Goal: Information Seeking & Learning: Learn about a topic

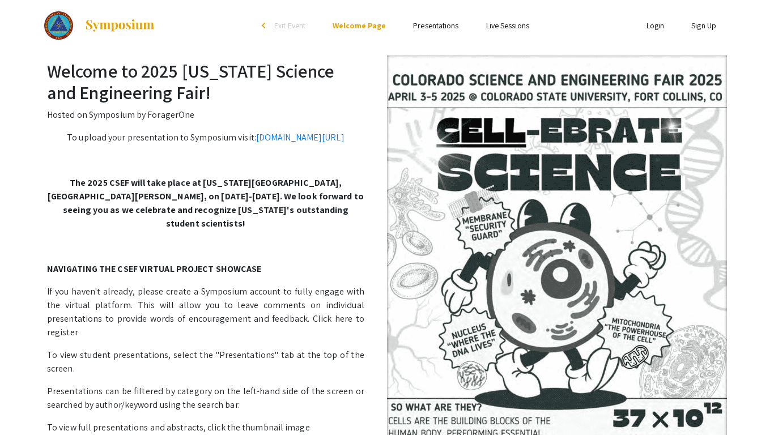
click at [443, 33] on ul "Skip navigation arrow_back_ios Exit Event Welcome Page Presentations Live Sessi…" at bounding box center [387, 25] width 226 height 51
click at [441, 29] on link "Presentations" at bounding box center [435, 25] width 45 height 10
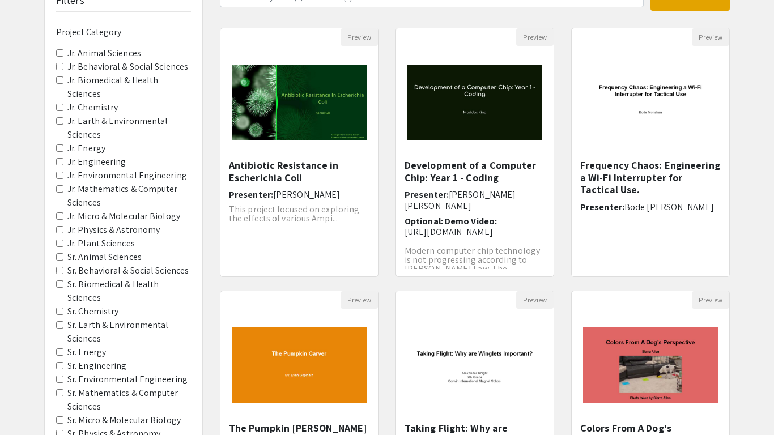
scroll to position [97, 0]
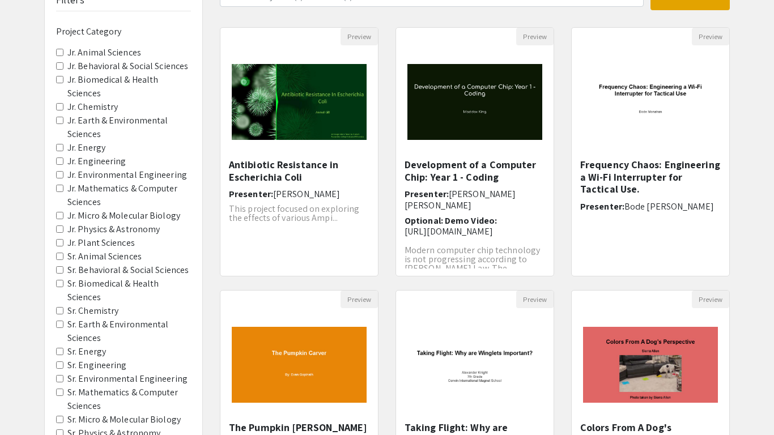
click at [60, 310] on Chemistry "Sr. Chemistry" at bounding box center [59, 310] width 7 height 7
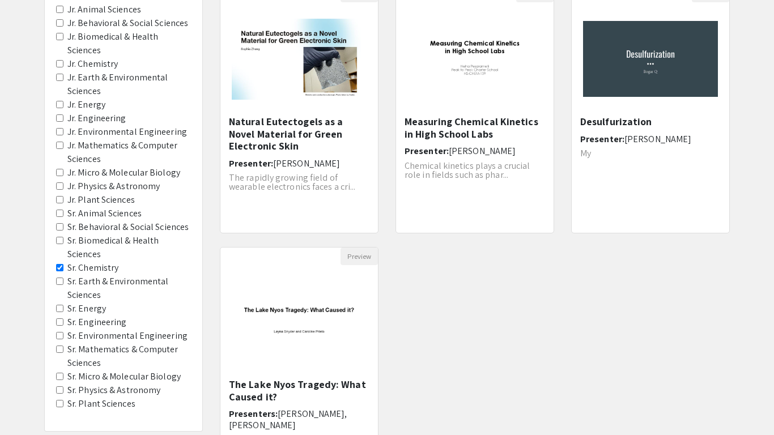
scroll to position [141, 0]
click at [56, 306] on Energy "Sr. Energy" at bounding box center [59, 307] width 7 height 7
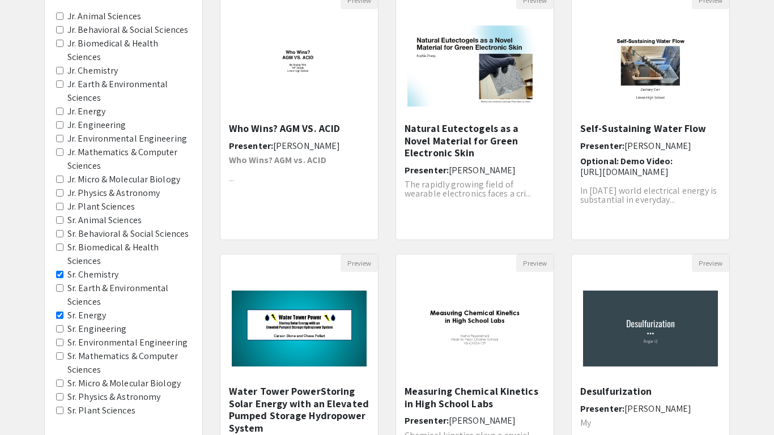
scroll to position [139, 0]
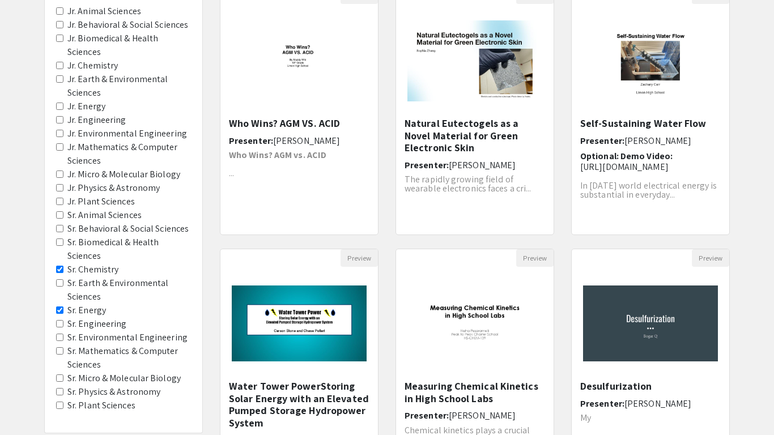
click at [62, 322] on Engineering "Sr. Engineering" at bounding box center [59, 323] width 7 height 7
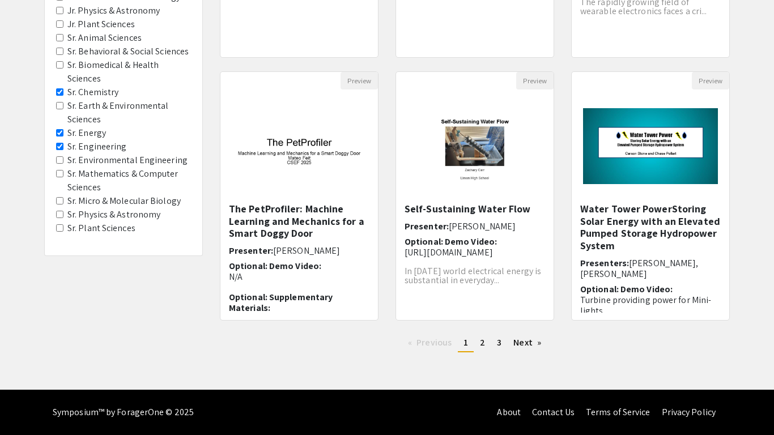
scroll to position [315, 0]
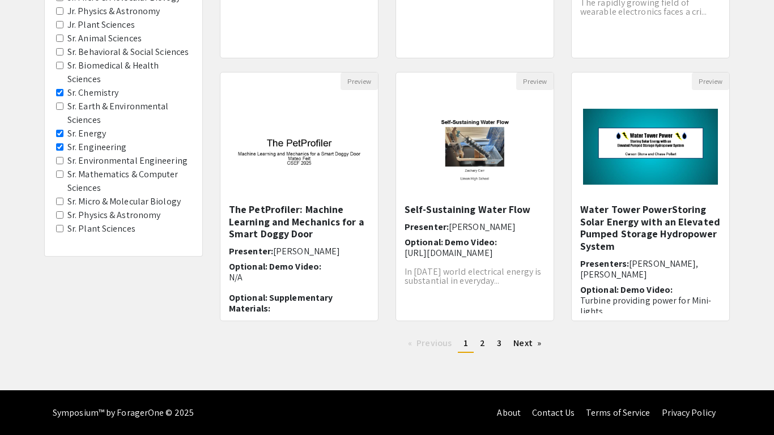
click at [191, 340] on div "Filters Project Category Jr. Animal Sciences Jr. Behavioral & Social Sciences J…" at bounding box center [124, 63] width 176 height 598
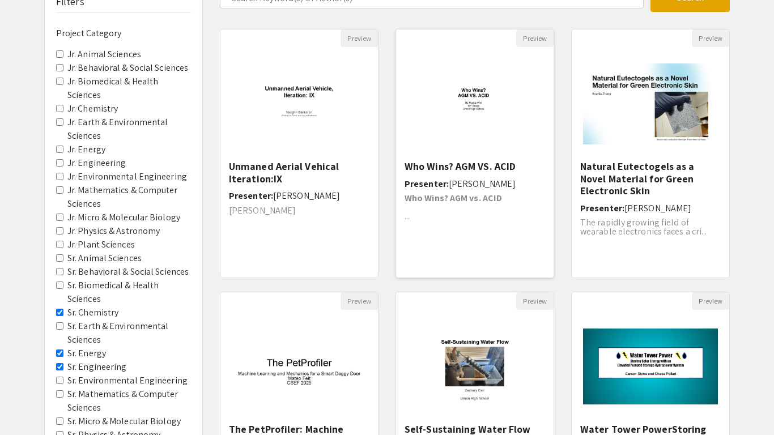
scroll to position [151, 0]
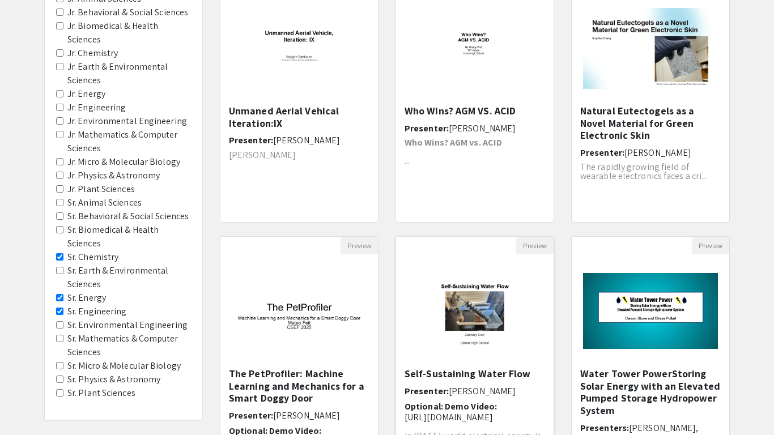
click at [431, 238] on div "Preview" at bounding box center [474, 246] width 157 height 18
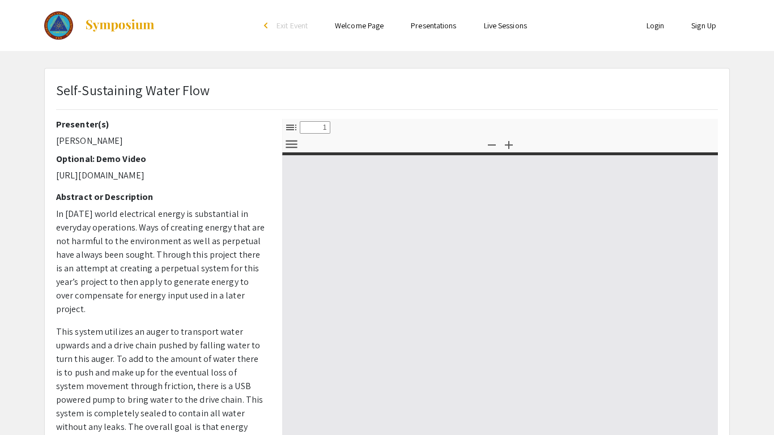
select select "custom"
type input "0"
select select "custom"
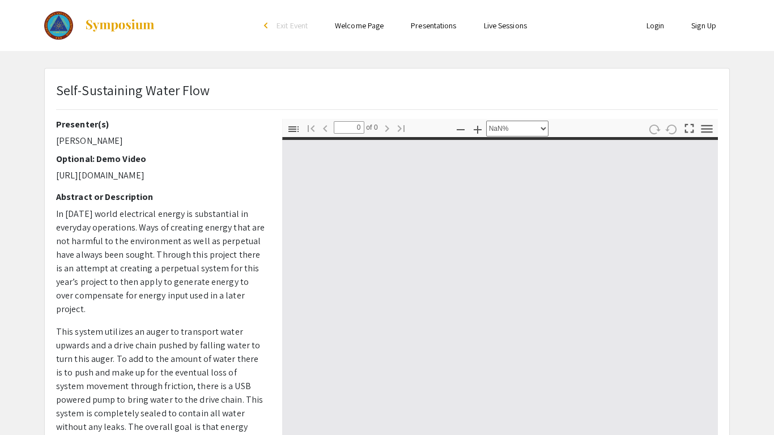
type input "1"
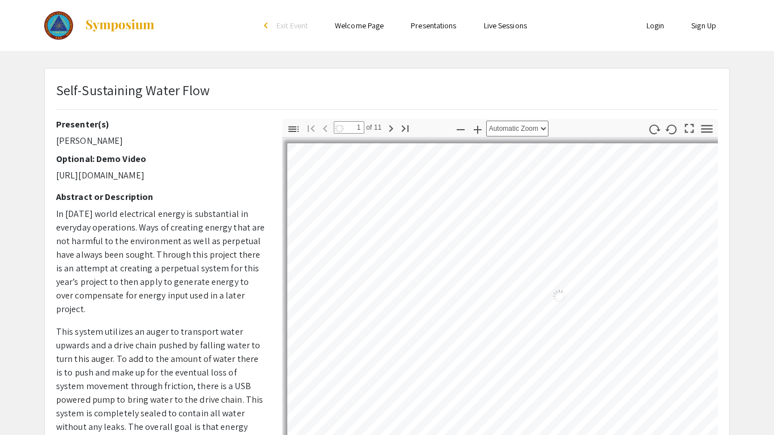
select select "auto"
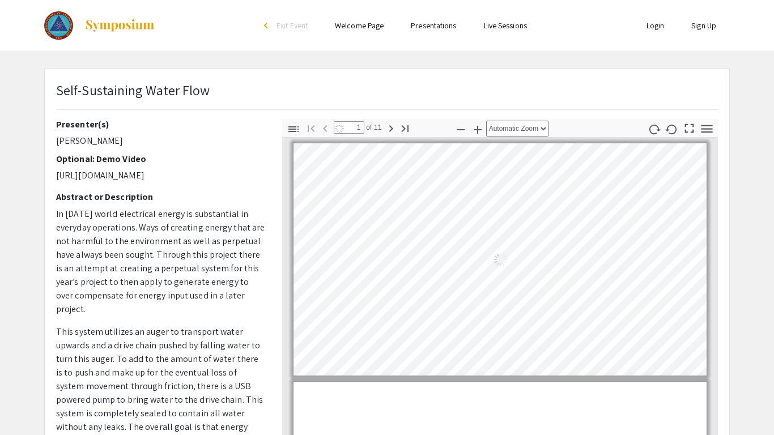
scroll to position [1, 0]
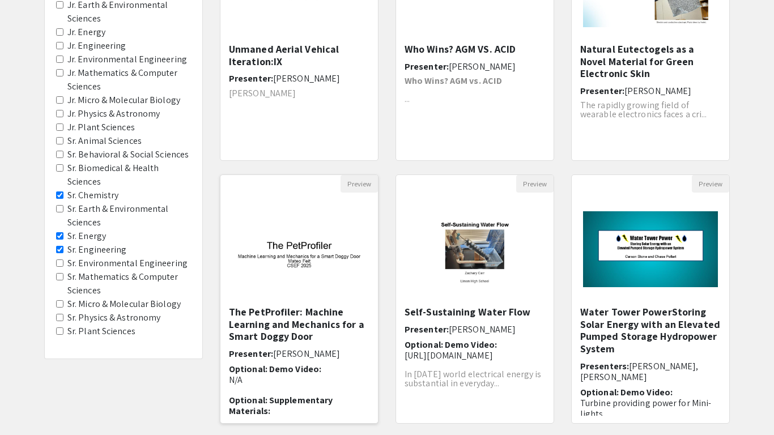
scroll to position [316, 0]
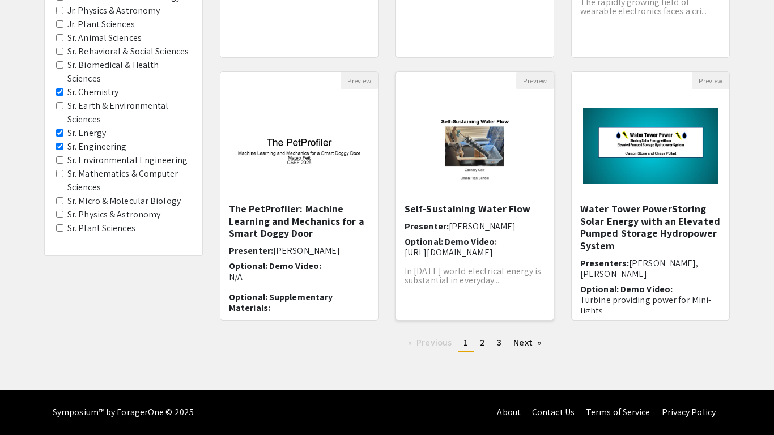
click at [468, 126] on img "Open Presentation <p>Self-Sustaining Water Flow</p>" at bounding box center [474, 146] width 157 height 99
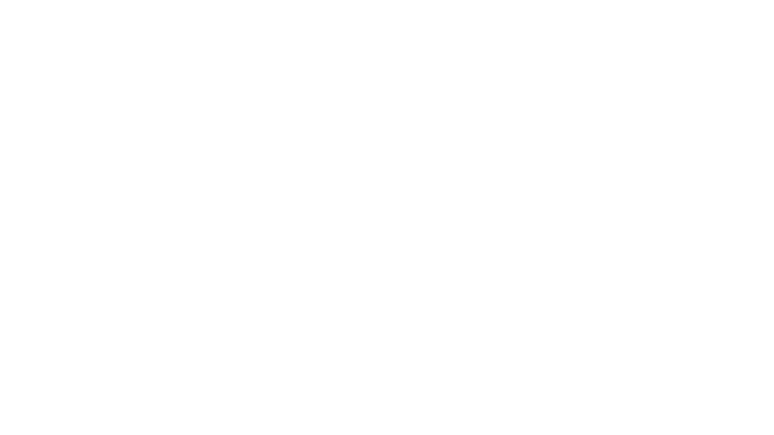
select select "custom"
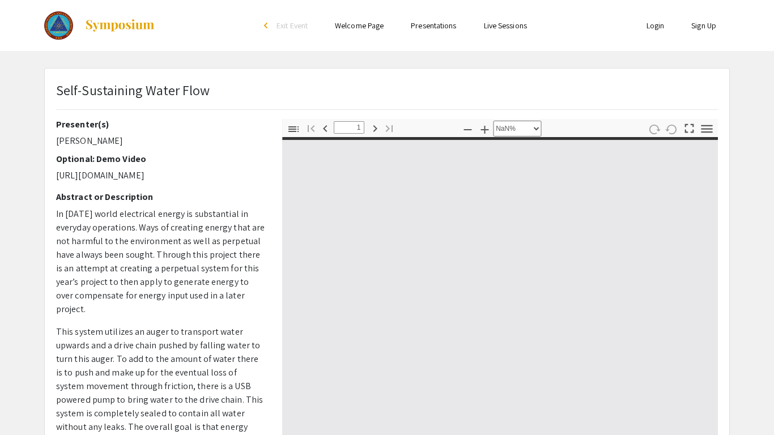
type input "0"
select select "custom"
type input "1"
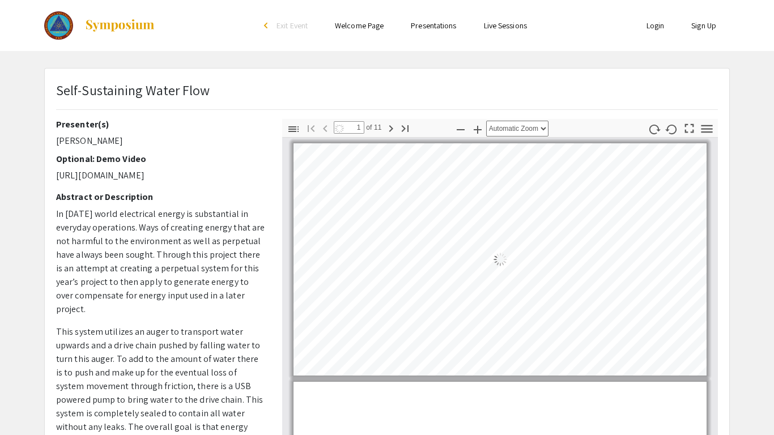
select select "auto"
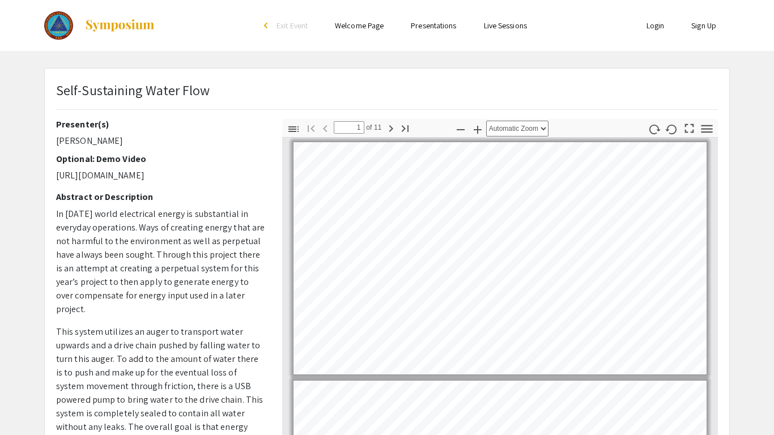
click at [246, 131] on div "Presenter(s) [PERSON_NAME] Optional: Demo Video [URL][DOMAIN_NAME] Abstract or …" at bounding box center [160, 317] width 209 height 396
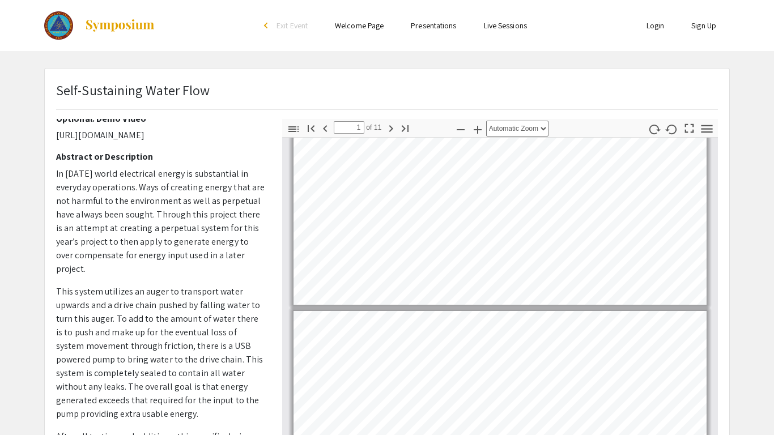
scroll to position [0, 0]
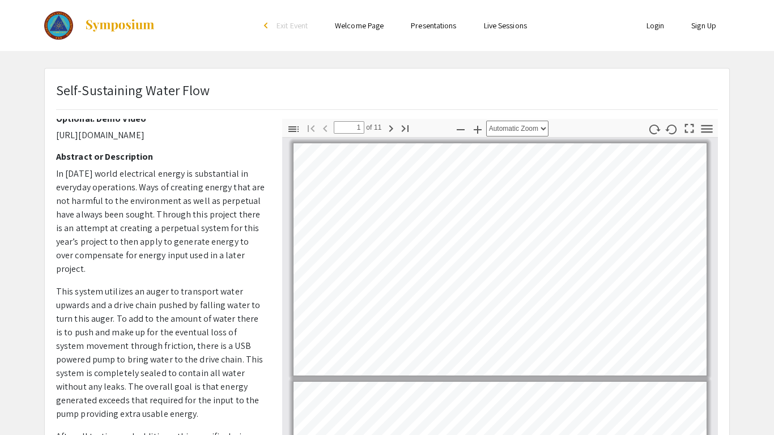
click at [260, 98] on div "Self-Sustaining Water Flow" at bounding box center [387, 99] width 678 height 39
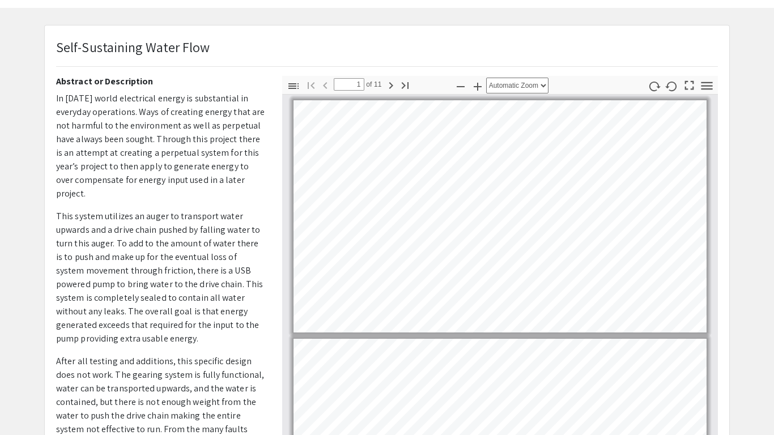
type input "2"
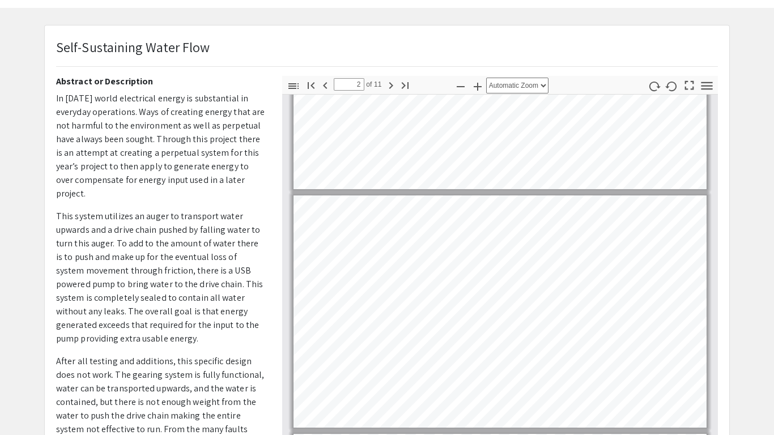
scroll to position [148, 0]
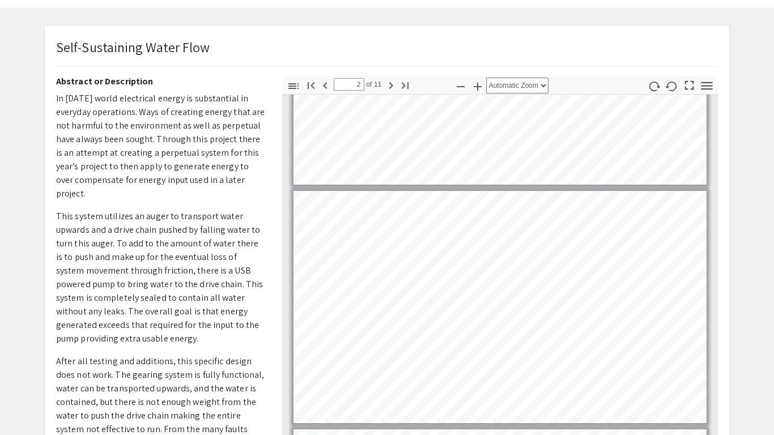
select select "page-width"
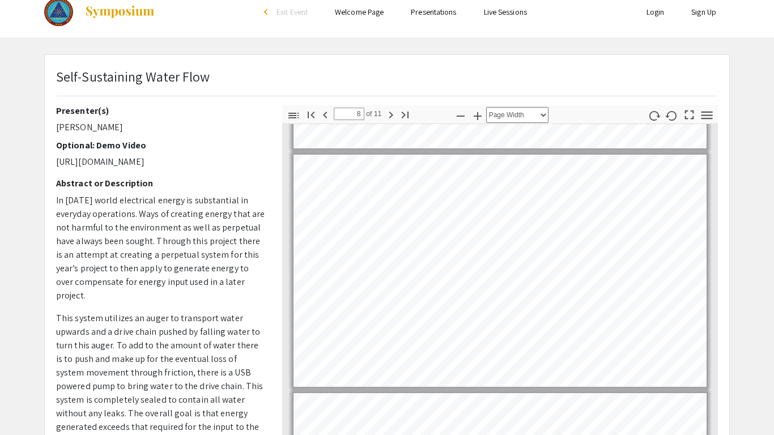
scroll to position [1646, 0]
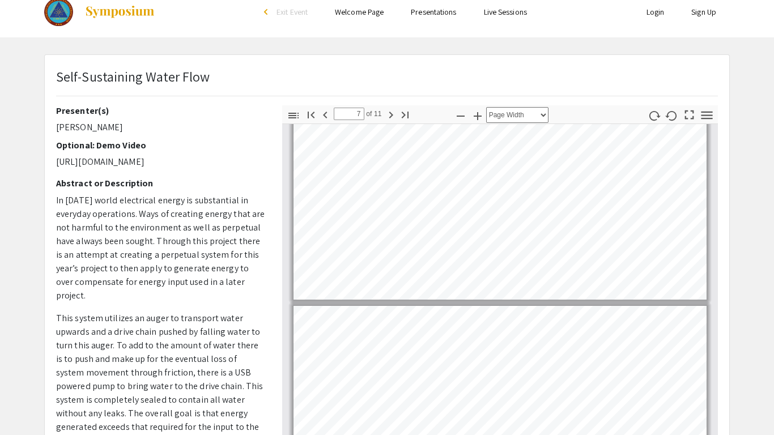
type input "6"
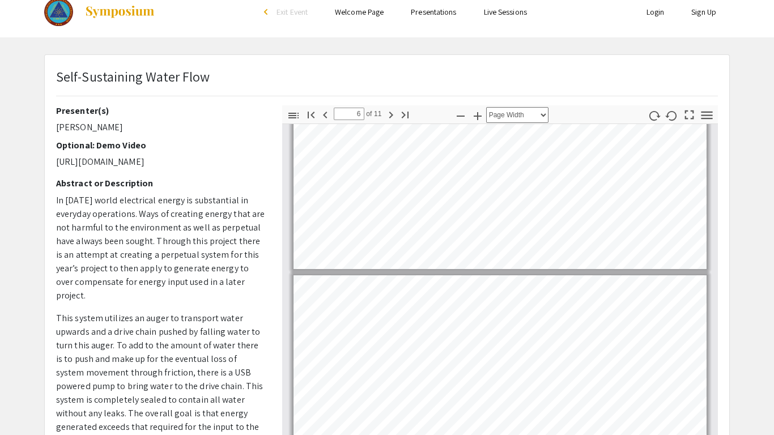
scroll to position [1045, 0]
